Goal: Find specific page/section: Find specific page/section

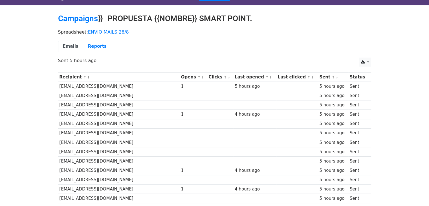
scroll to position [10, 0]
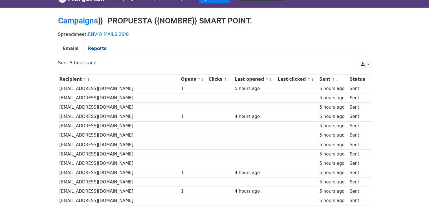
click at [89, 48] on link "Reports" at bounding box center [97, 49] width 28 height 12
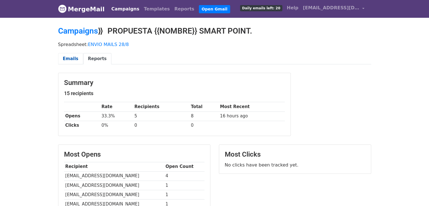
click at [66, 61] on link "Emails" at bounding box center [70, 59] width 25 height 12
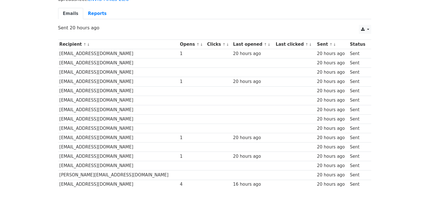
scroll to position [44, 0]
